Goal: Task Accomplishment & Management: Use online tool/utility

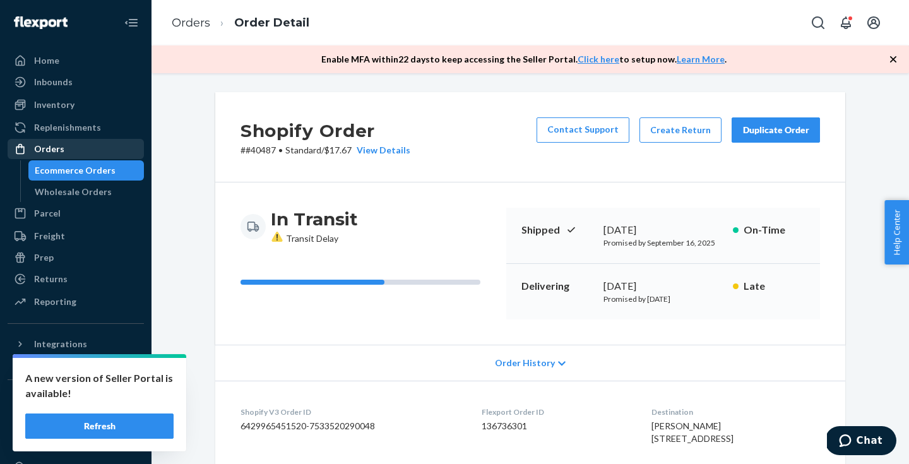
scroll to position [358, 0]
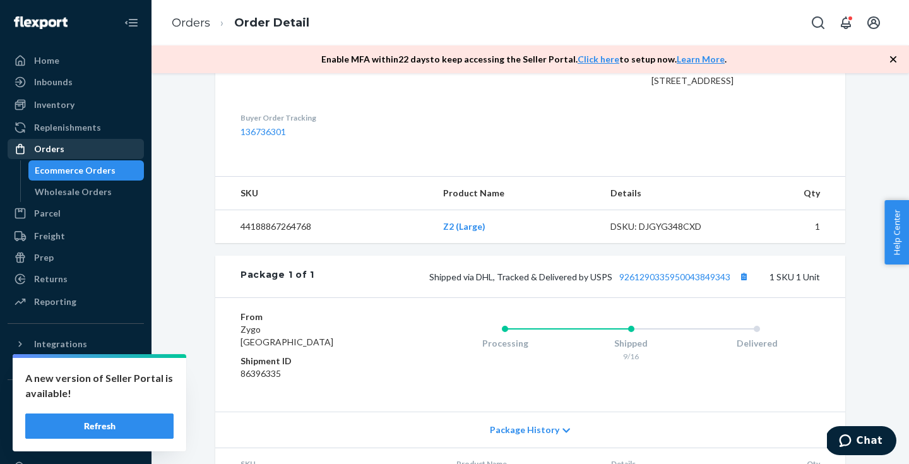
click at [77, 144] on div "Orders" at bounding box center [76, 149] width 134 height 18
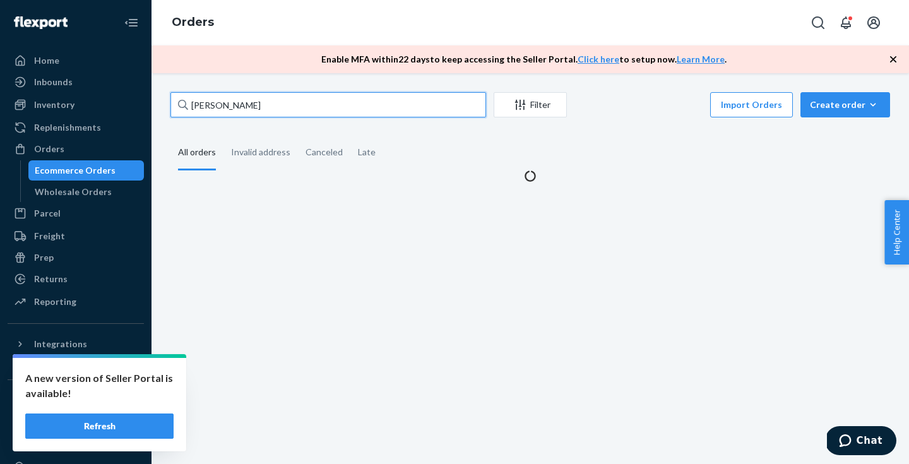
click at [293, 100] on input "[PERSON_NAME]" at bounding box center [327, 104] width 315 height 25
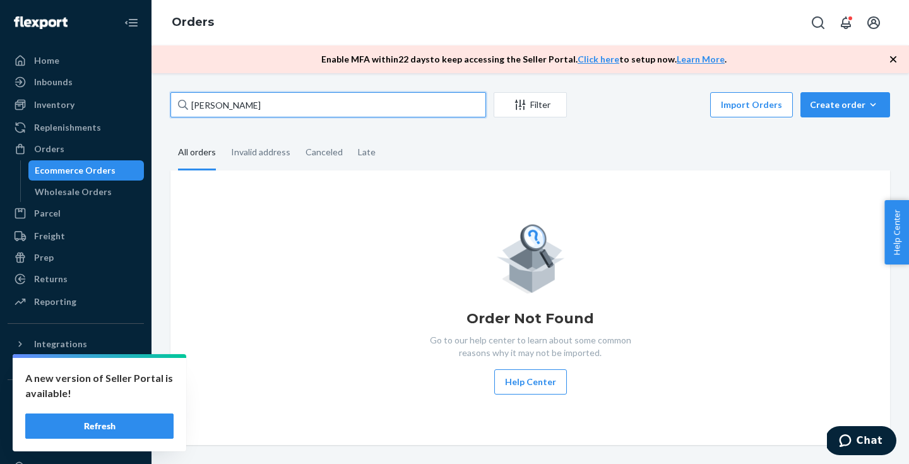
click at [293, 100] on input "[PERSON_NAME]" at bounding box center [327, 104] width 315 height 25
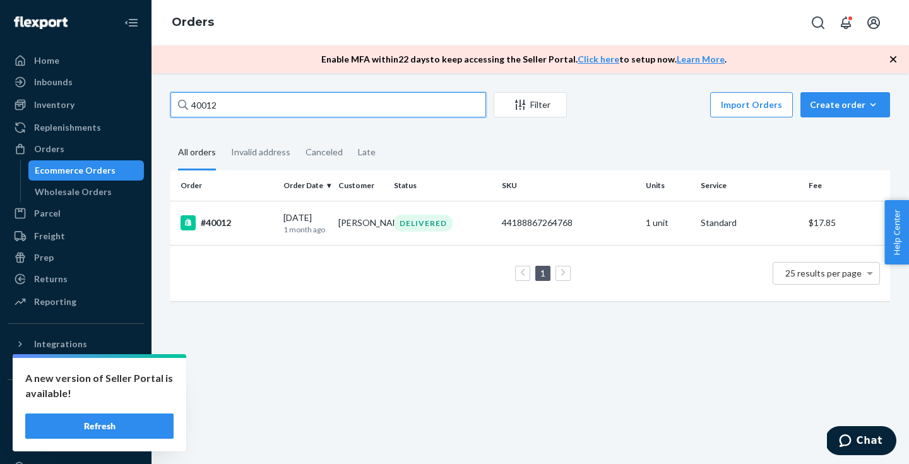
click at [297, 107] on input "40012" at bounding box center [327, 104] width 315 height 25
type input "mincer"
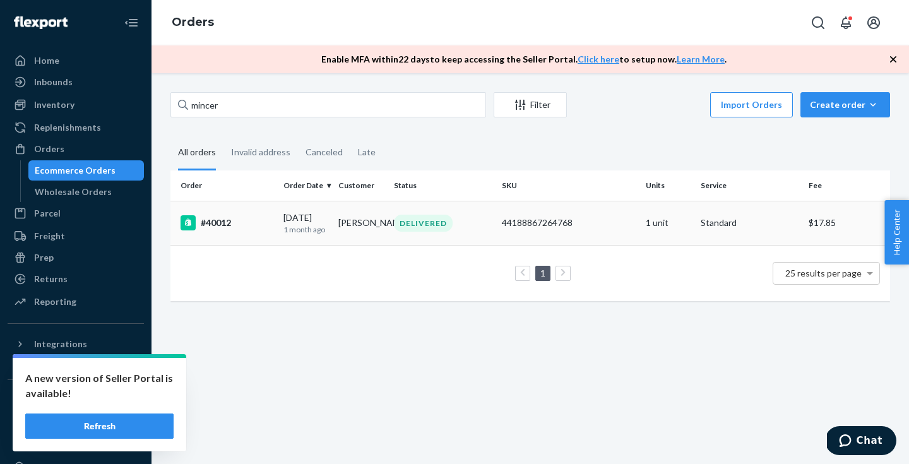
click at [620, 215] on td "44188867264768" at bounding box center [569, 223] width 144 height 44
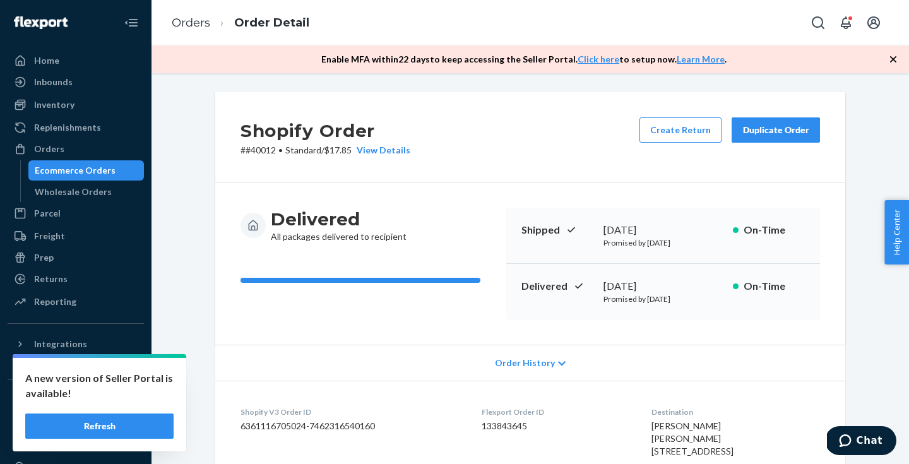
click at [763, 134] on div "Duplicate Order" at bounding box center [775, 130] width 67 height 13
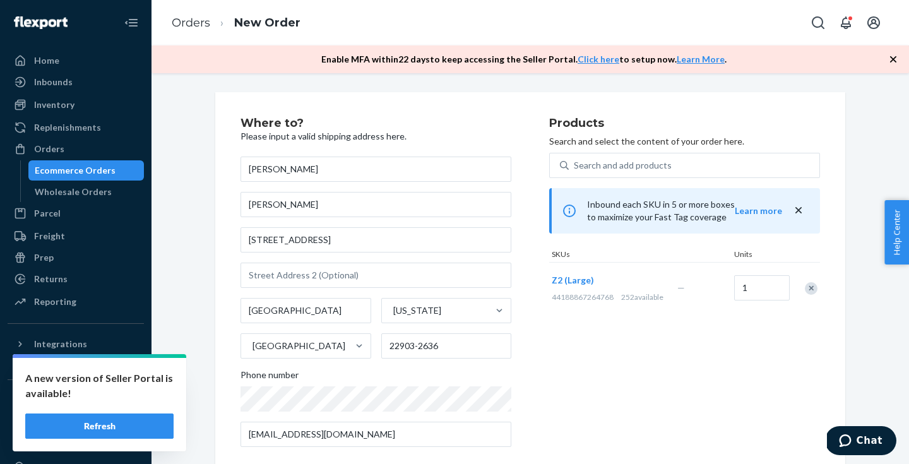
click at [809, 290] on div "Remove Item" at bounding box center [810, 288] width 13 height 13
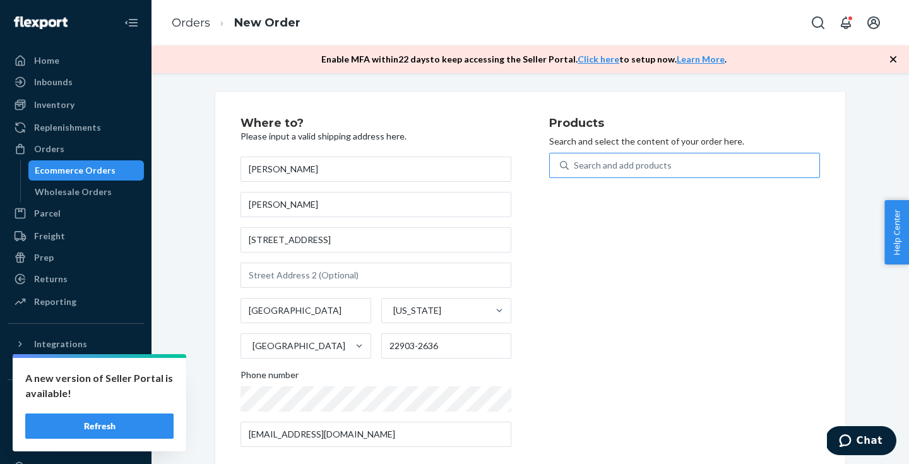
click at [656, 157] on div "Search and add products" at bounding box center [693, 165] width 250 height 23
click at [575, 159] on input "Search and add products" at bounding box center [574, 165] width 1 height 13
type input "s"
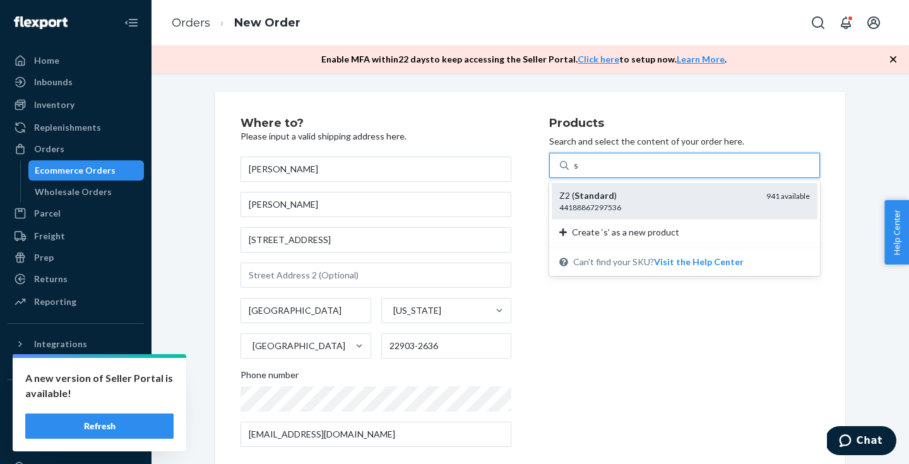
click at [624, 202] on div "44188867297536" at bounding box center [657, 207] width 197 height 11
click at [579, 172] on input "s" at bounding box center [576, 165] width 5 height 13
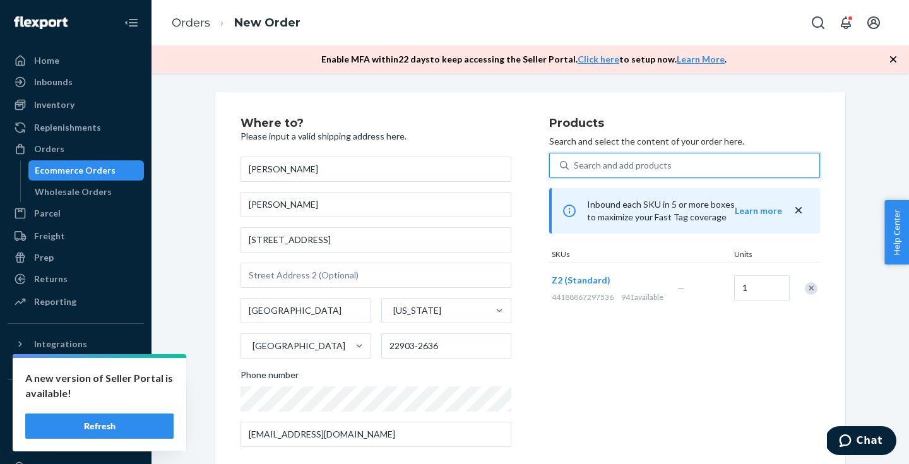
scroll to position [176, 0]
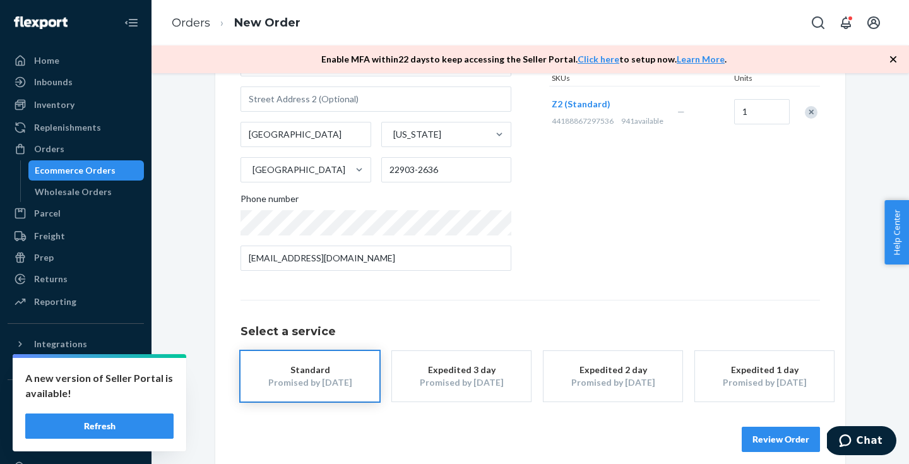
click at [775, 440] on button "Review Order" at bounding box center [780, 439] width 78 height 25
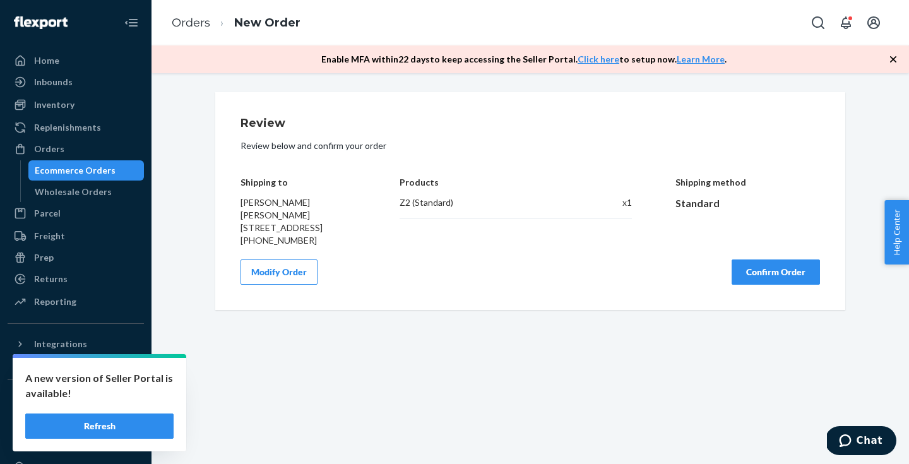
scroll to position [0, 0]
click at [781, 285] on button "Confirm Order" at bounding box center [775, 271] width 88 height 25
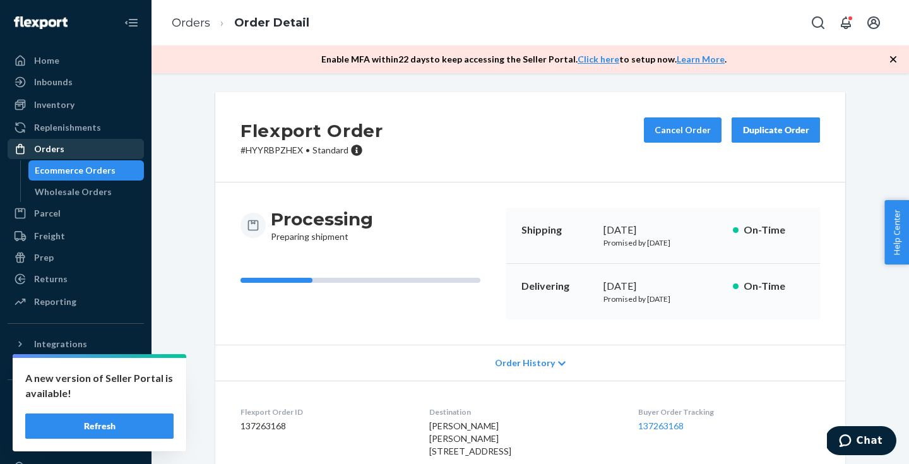
click at [72, 151] on div "Orders" at bounding box center [76, 149] width 134 height 18
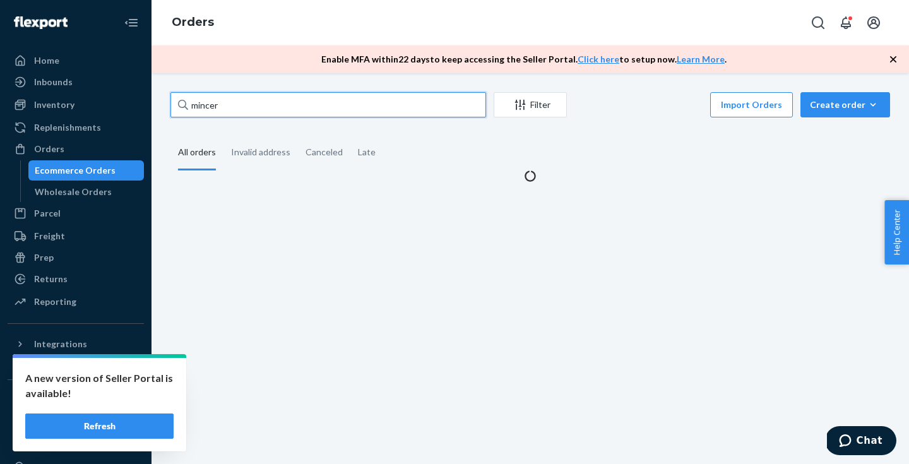
click at [284, 108] on input "mincer" at bounding box center [327, 104] width 315 height 25
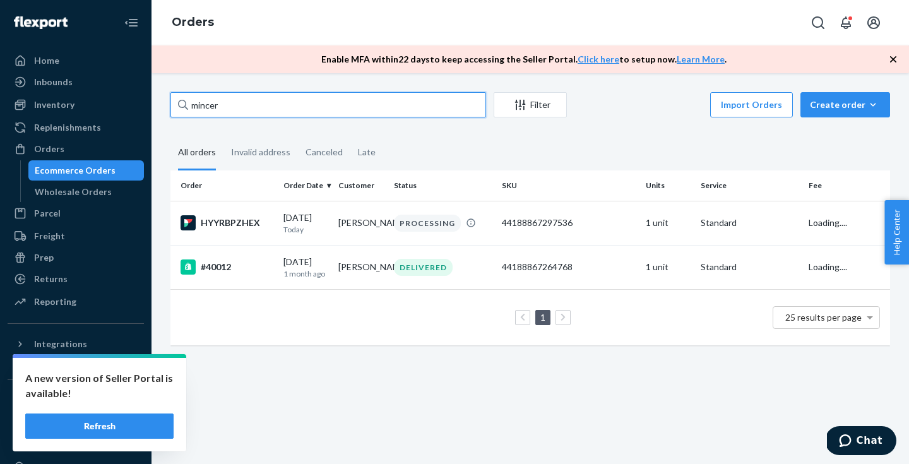
click at [284, 108] on input "mincer" at bounding box center [327, 104] width 315 height 25
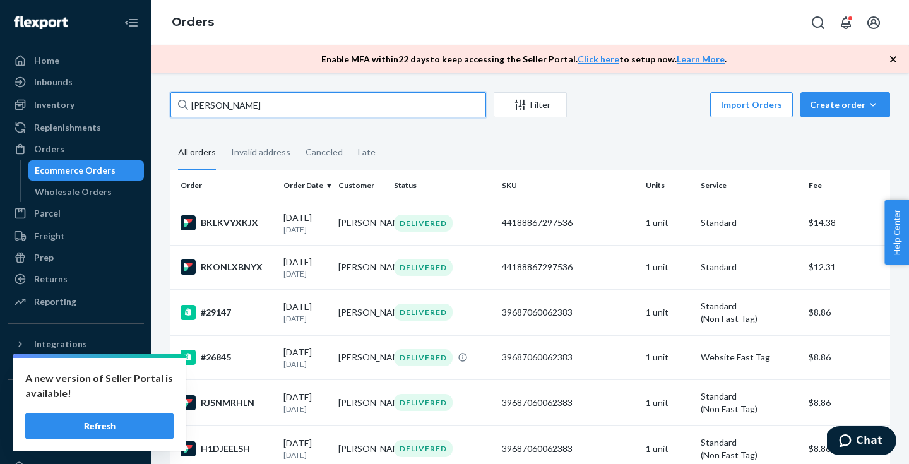
type input "[PERSON_NAME]"
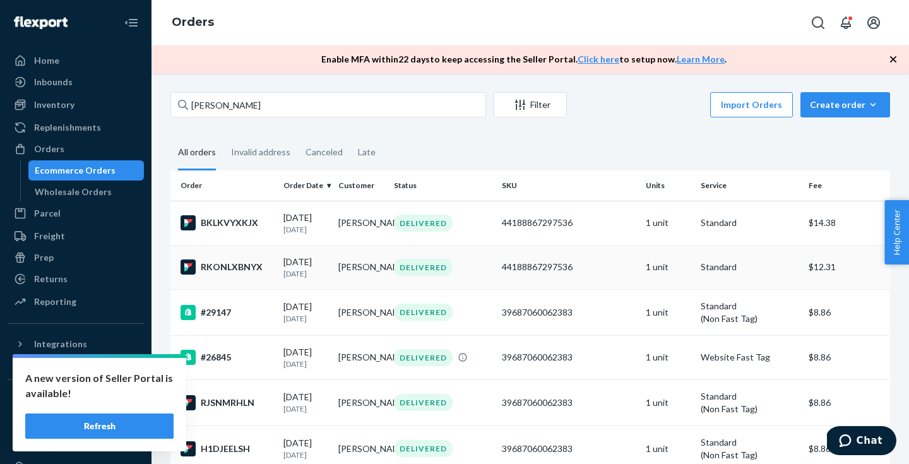
click at [595, 271] on div "44188867297536" at bounding box center [569, 267] width 134 height 13
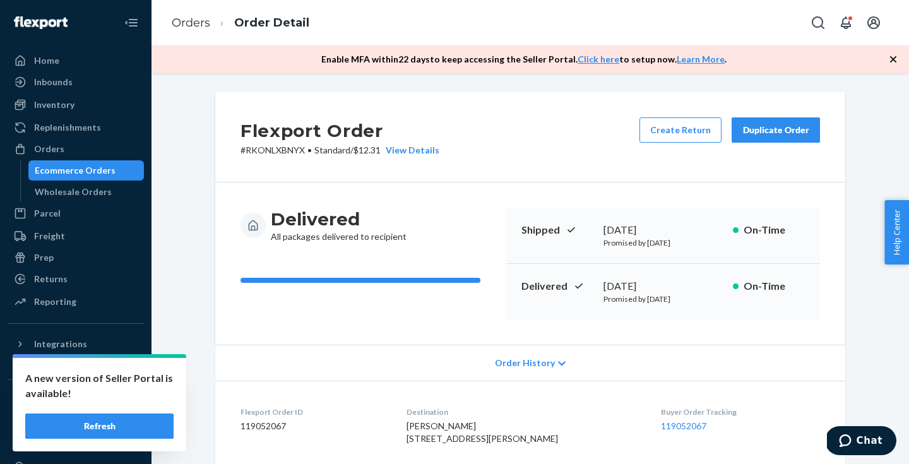
click at [774, 136] on div "Duplicate Order" at bounding box center [775, 130] width 67 height 13
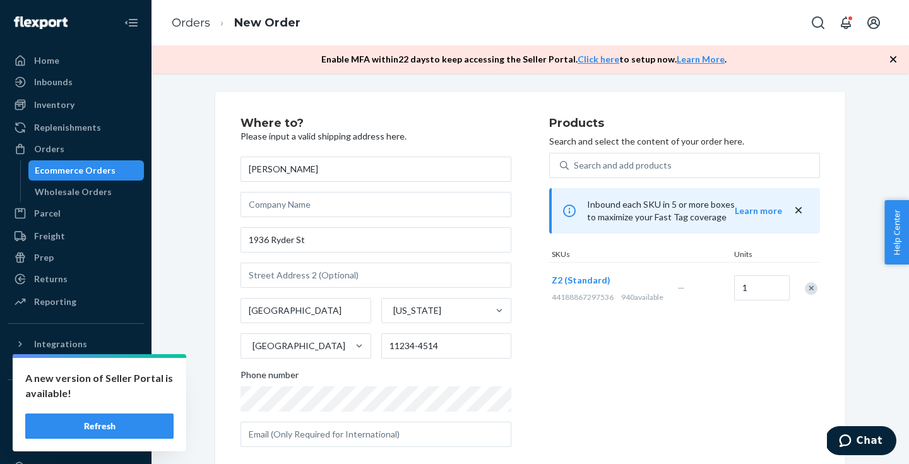
scroll to position [189, 0]
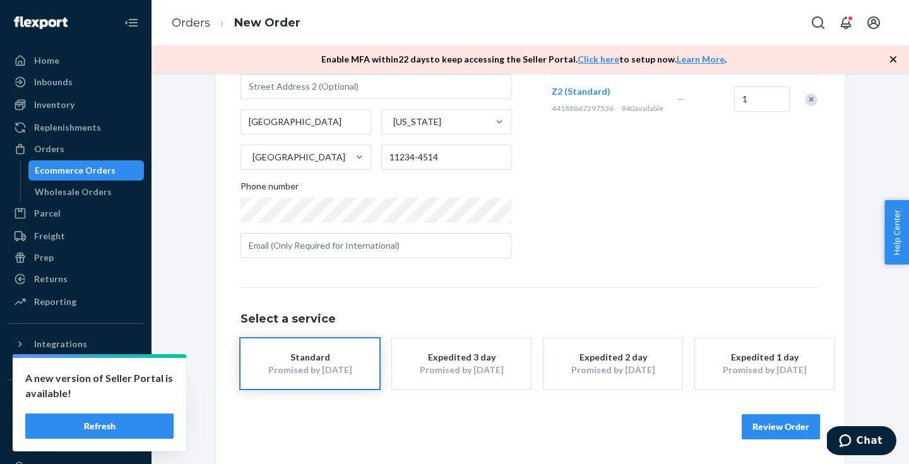
click at [458, 369] on div "Promised by [DATE]" at bounding box center [461, 369] width 101 height 13
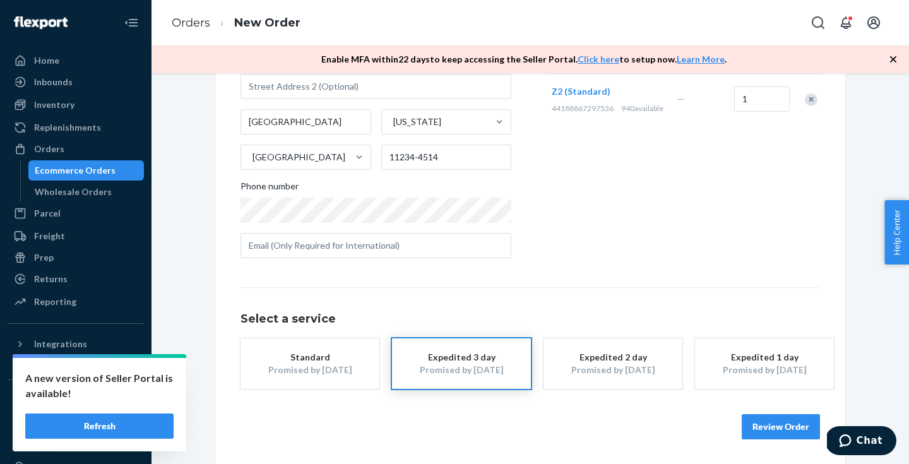
click at [756, 428] on button "Review Order" at bounding box center [780, 426] width 78 height 25
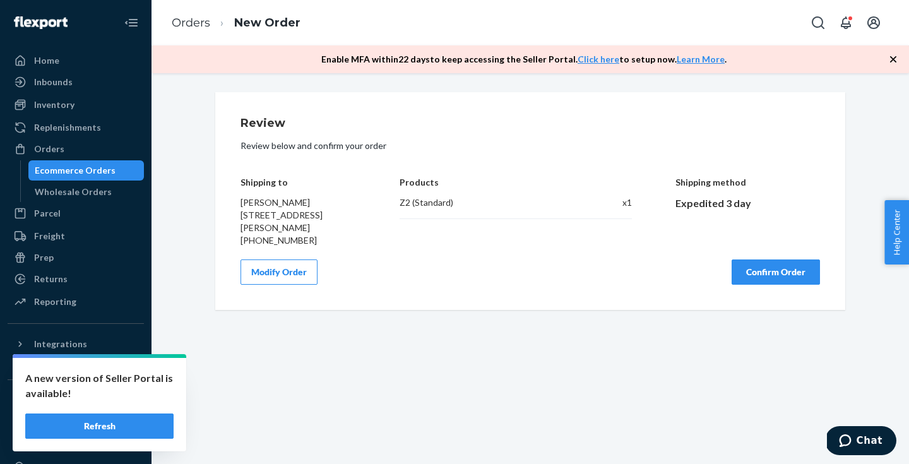
click at [758, 275] on button "Confirm Order" at bounding box center [775, 271] width 88 height 25
